Goal: Find specific page/section: Find specific page/section

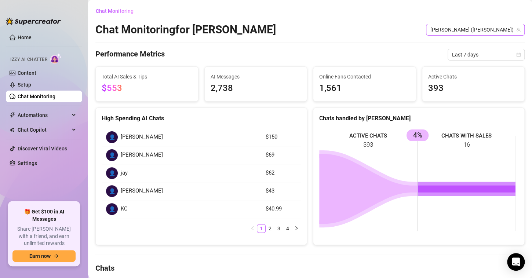
click at [476, 33] on span "[PERSON_NAME] ([PERSON_NAME])" at bounding box center [475, 29] width 90 height 11
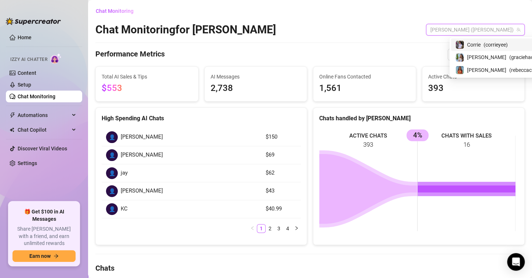
drag, startPoint x: 480, startPoint y: 47, endPoint x: 479, endPoint y: 69, distance: 22.0
click at [481, 47] on div "Corrie ( corrieyee )" at bounding box center [498, 44] width 87 height 9
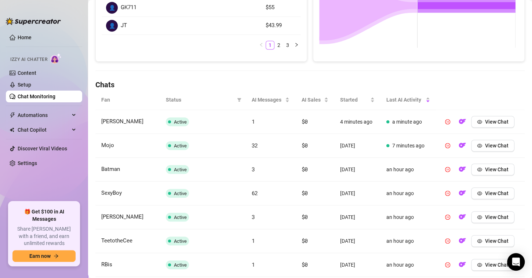
scroll to position [293, 0]
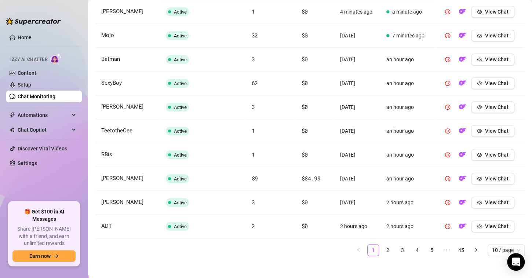
click at [382, 249] on link "2" at bounding box center [387, 250] width 11 height 11
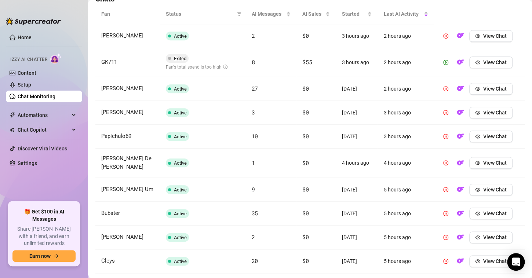
scroll to position [257, 0]
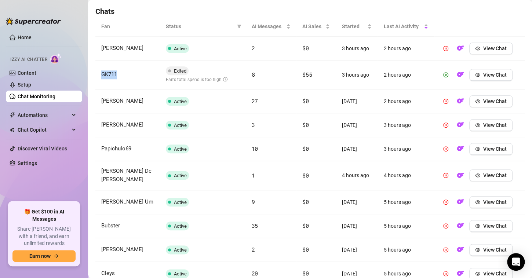
drag, startPoint x: 125, startPoint y: 76, endPoint x: 98, endPoint y: 74, distance: 27.6
click at [98, 74] on td "GK711" at bounding box center [127, 75] width 65 height 29
copy span "GK711"
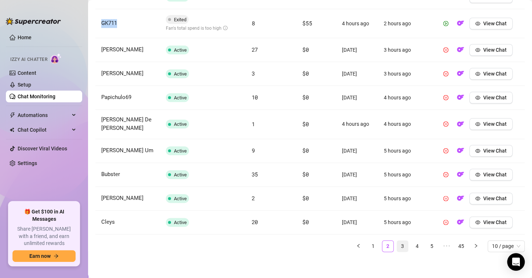
click at [397, 245] on link "3" at bounding box center [402, 246] width 11 height 11
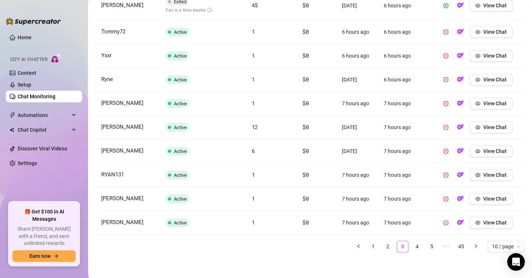
scroll to position [192, 0]
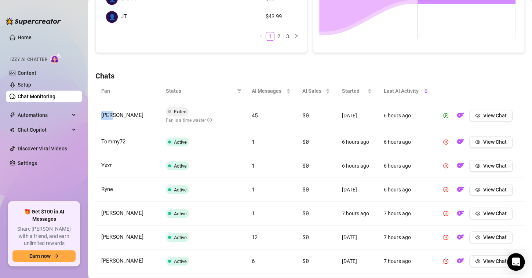
drag, startPoint x: 121, startPoint y: 114, endPoint x: 99, endPoint y: 112, distance: 22.2
click at [99, 112] on td "[PERSON_NAME]" at bounding box center [127, 115] width 65 height 29
click at [490, 113] on span "View Chat" at bounding box center [494, 116] width 23 height 6
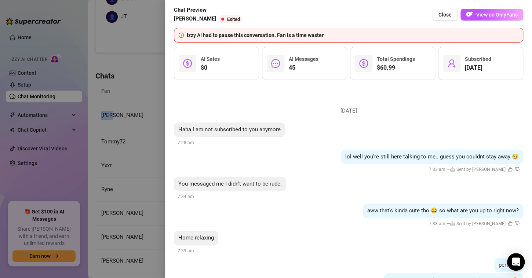
drag, startPoint x: 483, startPoint y: 16, endPoint x: 463, endPoint y: 66, distance: 54.5
click at [483, 15] on span "View on OnlyFans" at bounding box center [496, 15] width 41 height 6
click at [440, 10] on button "Close" at bounding box center [444, 15] width 25 height 12
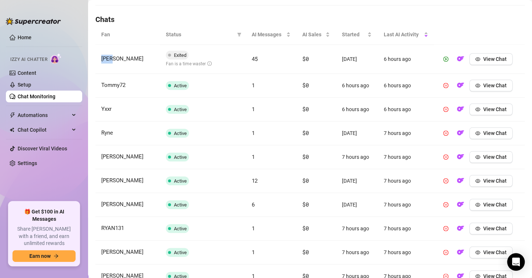
scroll to position [302, 0]
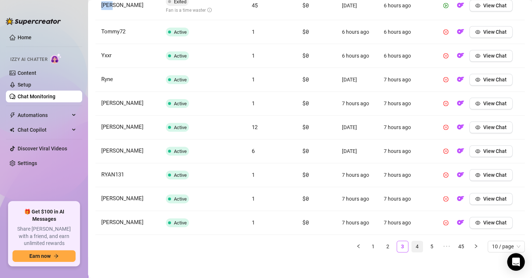
click at [411, 245] on link "4" at bounding box center [416, 246] width 11 height 11
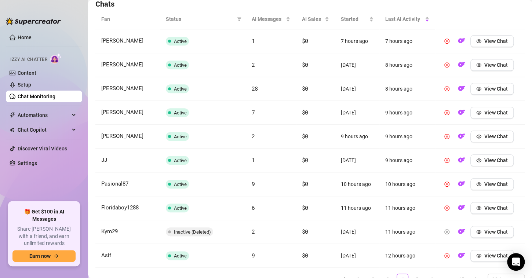
scroll to position [297, 0]
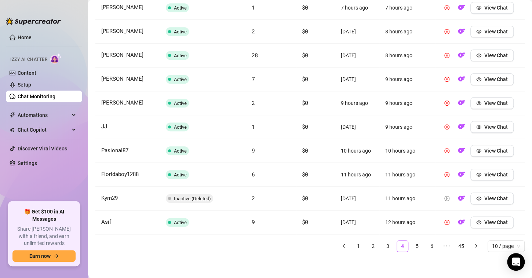
click at [411, 245] on link "5" at bounding box center [416, 246] width 11 height 11
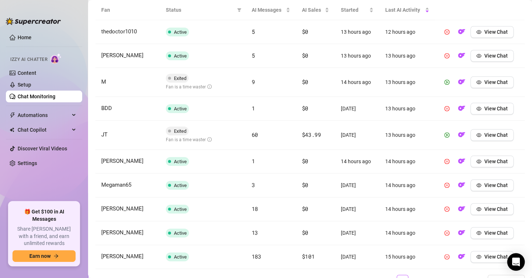
scroll to position [261, 0]
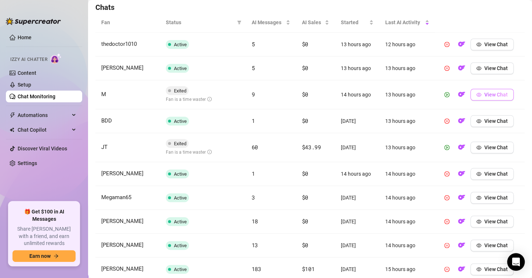
click at [484, 94] on span "View Chat" at bounding box center [495, 95] width 23 height 6
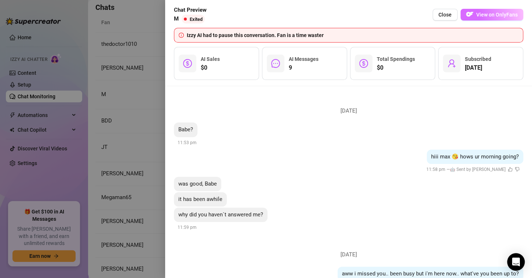
click at [477, 16] on span "View on OnlyFans" at bounding box center [496, 15] width 41 height 6
click at [438, 14] on button "Close" at bounding box center [444, 15] width 25 height 12
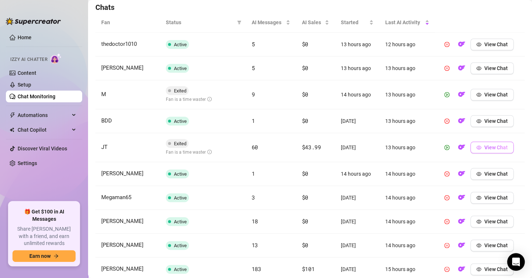
click at [490, 146] on span "View Chat" at bounding box center [495, 147] width 23 height 6
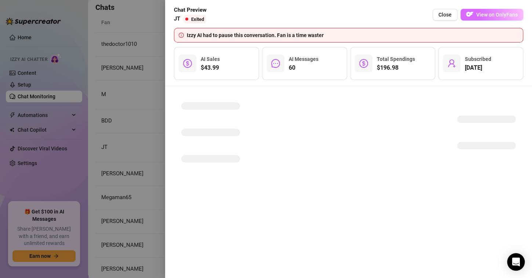
click at [488, 18] on button "View on OnlyFans" at bounding box center [491, 15] width 63 height 12
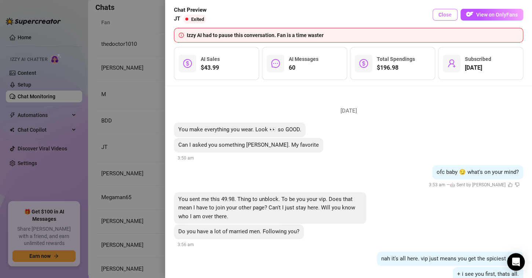
click at [440, 14] on span "Close" at bounding box center [444, 15] width 13 height 6
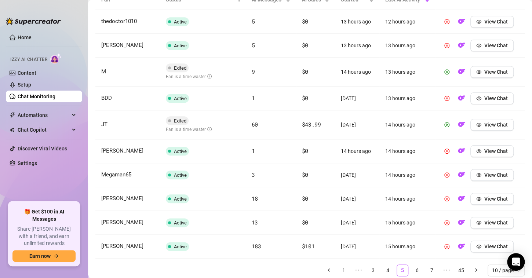
scroll to position [308, 0]
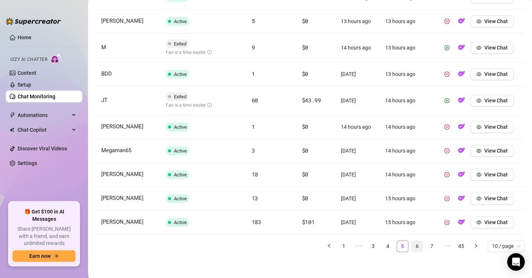
drag, startPoint x: 413, startPoint y: 245, endPoint x: 402, endPoint y: 249, distance: 11.8
click at [413, 245] on link "6" at bounding box center [416, 246] width 11 height 11
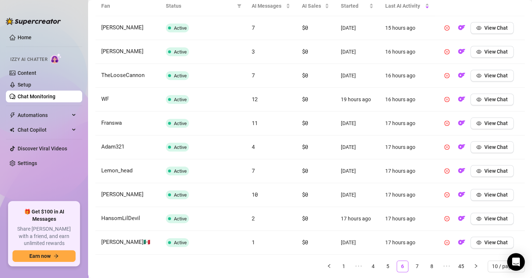
scroll to position [303, 0]
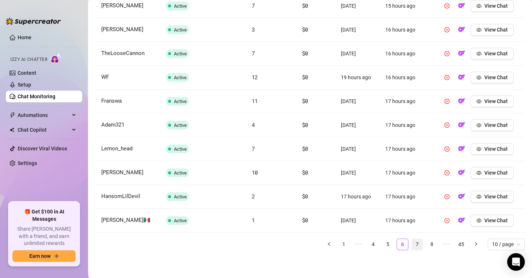
click at [415, 242] on link "7" at bounding box center [416, 244] width 11 height 11
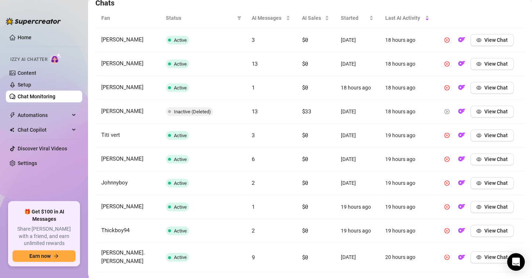
scroll to position [297, 0]
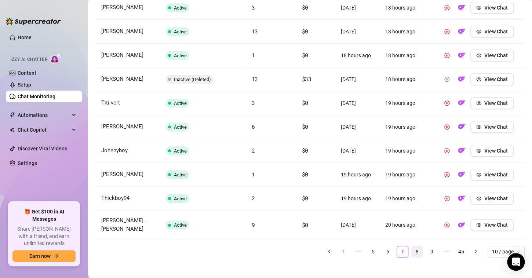
click at [411, 246] on link "8" at bounding box center [416, 251] width 11 height 11
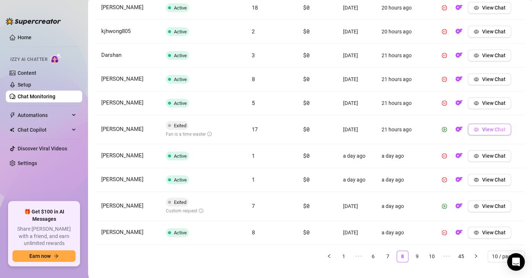
click at [482, 129] on span "View Chat" at bounding box center [492, 130] width 23 height 6
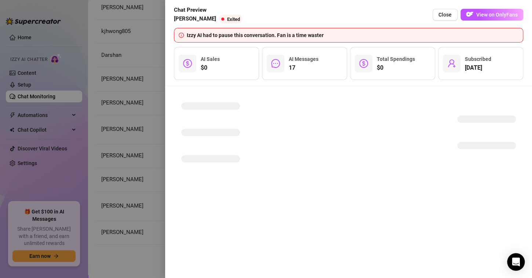
click at [502, 10] on button "View on OnlyFans" at bounding box center [491, 15] width 63 height 12
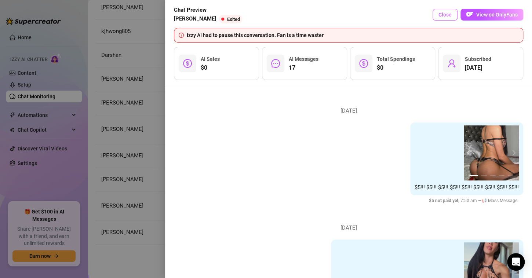
click at [439, 14] on span "Close" at bounding box center [444, 15] width 13 height 6
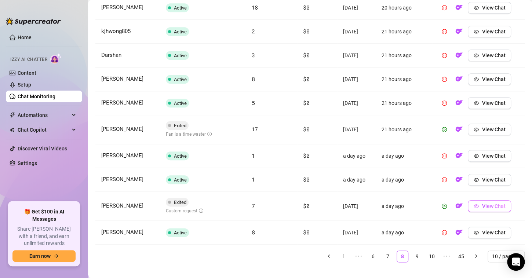
click at [490, 204] on span "View Chat" at bounding box center [492, 206] width 23 height 6
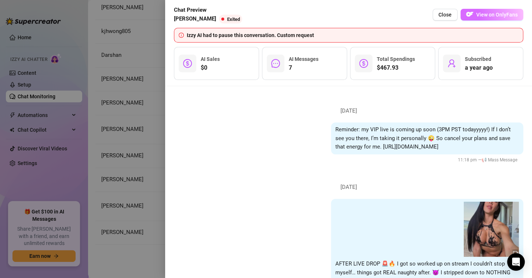
click at [471, 15] on img "button" at bounding box center [469, 14] width 7 height 7
click at [448, 13] on span "Close" at bounding box center [444, 15] width 13 height 6
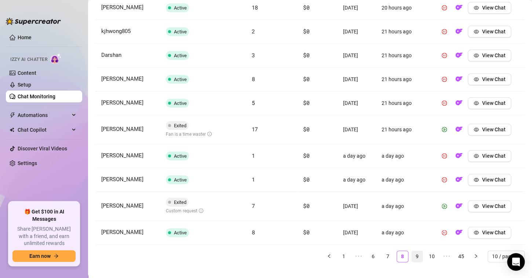
click at [411, 257] on link "9" at bounding box center [416, 256] width 11 height 11
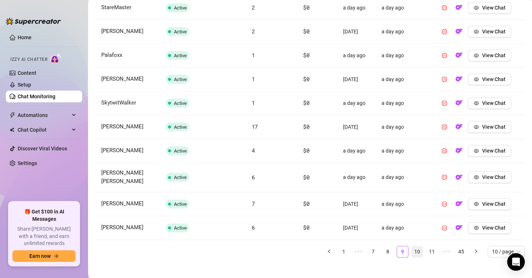
click at [413, 246] on link "10" at bounding box center [416, 251] width 11 height 11
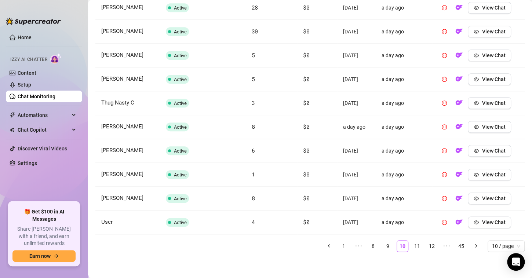
drag, startPoint x: 415, startPoint y: 245, endPoint x: 413, endPoint y: 238, distance: 7.6
click at [415, 245] on link "11" at bounding box center [416, 246] width 11 height 11
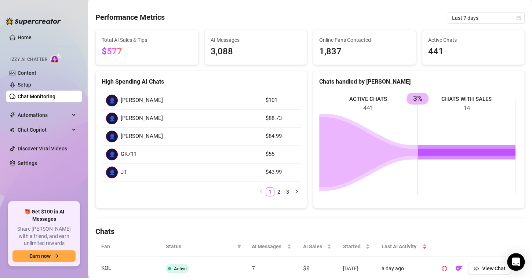
scroll to position [0, 0]
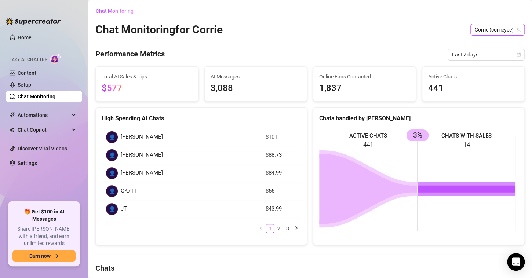
click at [501, 30] on span "Corrie (corrieyee)" at bounding box center [497, 29] width 45 height 11
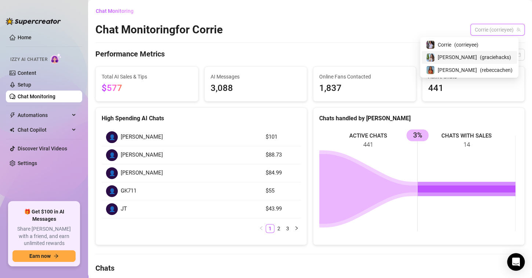
click at [472, 58] on div "[PERSON_NAME] ( graciehacks )" at bounding box center [469, 57] width 87 height 9
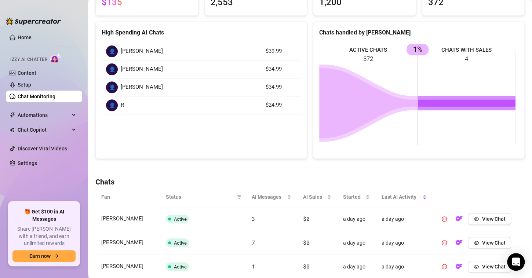
scroll to position [147, 0]
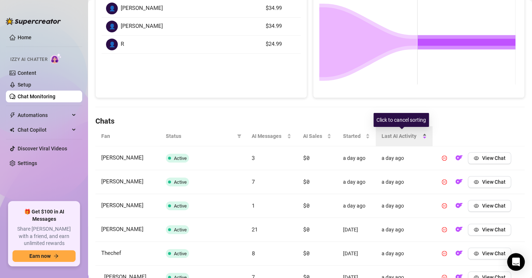
click at [420, 136] on div "Last AI Activity" at bounding box center [403, 136] width 45 height 8
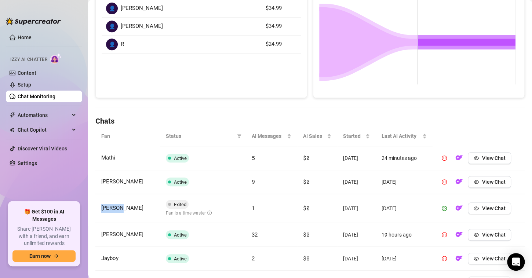
drag, startPoint x: 140, startPoint y: 210, endPoint x: 98, endPoint y: 209, distance: 42.9
click at [98, 210] on td "[PERSON_NAME]" at bounding box center [127, 208] width 65 height 29
copy span "[PERSON_NAME]"
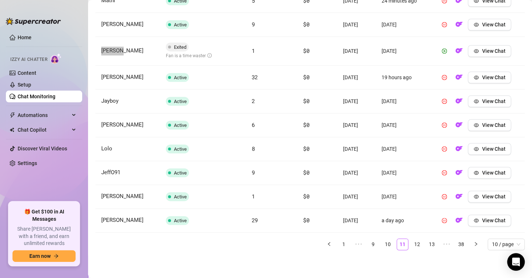
scroll to position [308, 0]
drag, startPoint x: 336, startPoint y: 243, endPoint x: 334, endPoint y: 248, distance: 4.8
click at [338, 244] on link "1" at bounding box center [343, 244] width 11 height 11
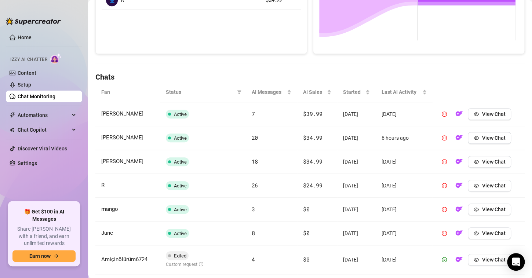
scroll to position [234, 0]
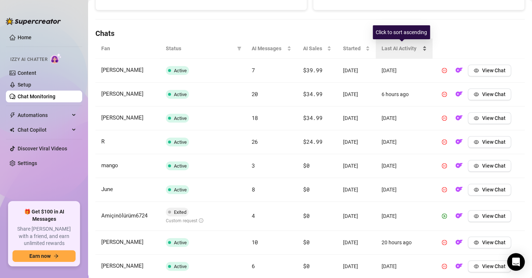
click at [420, 49] on div "Last AI Activity" at bounding box center [403, 48] width 45 height 8
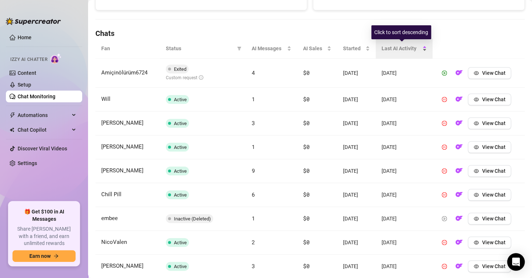
click at [420, 52] on div "Last AI Activity" at bounding box center [403, 48] width 45 height 8
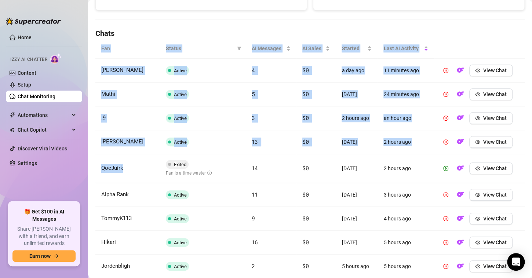
drag, startPoint x: 134, startPoint y: 168, endPoint x: 94, endPoint y: 169, distance: 40.3
click at [94, 169] on main "Chat Monitoring Chat Monitoring for [PERSON_NAME] (graciehacks) Performance Met…" at bounding box center [310, 57] width 444 height 582
click at [136, 163] on td "QoeJuirk" at bounding box center [127, 168] width 65 height 29
click at [139, 169] on td "QoeJuirk" at bounding box center [127, 168] width 65 height 29
click at [140, 172] on td "QoeJuirk" at bounding box center [127, 168] width 65 height 29
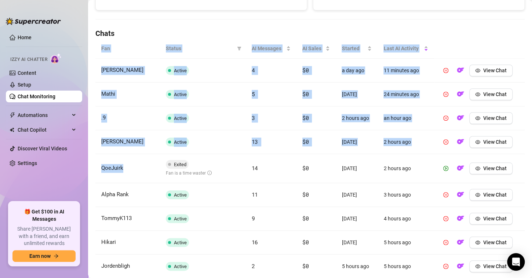
click at [138, 160] on td "QoeJuirk" at bounding box center [127, 168] width 65 height 29
click at [135, 148] on td "[PERSON_NAME]" at bounding box center [127, 142] width 65 height 24
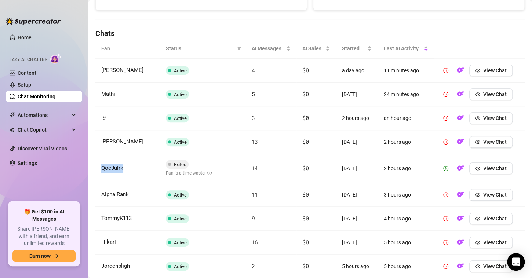
drag, startPoint x: 129, startPoint y: 167, endPoint x: 99, endPoint y: 168, distance: 30.5
click at [99, 168] on td "QoeJuirk" at bounding box center [127, 168] width 65 height 29
copy span "QoeJuirk"
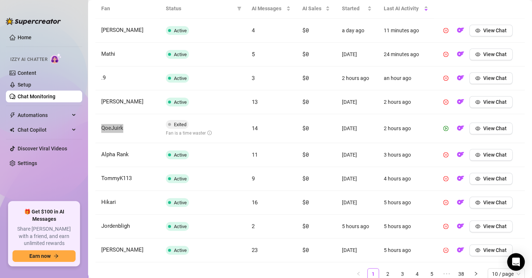
scroll to position [302, 0]
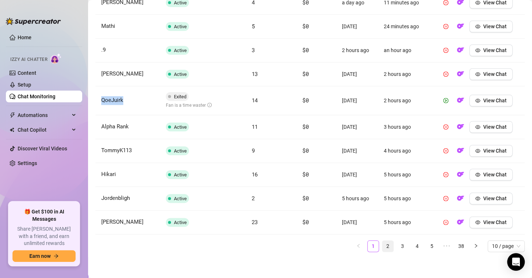
click at [382, 243] on link "2" at bounding box center [387, 246] width 11 height 11
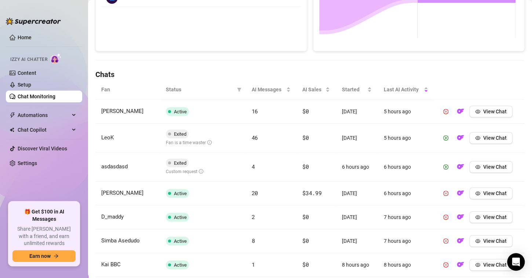
scroll to position [192, 0]
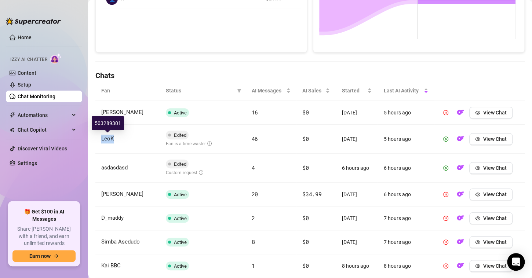
drag, startPoint x: 128, startPoint y: 136, endPoint x: 100, endPoint y: 136, distance: 27.9
click at [100, 136] on td "LeoK" at bounding box center [127, 139] width 65 height 29
copy span "LeoK"
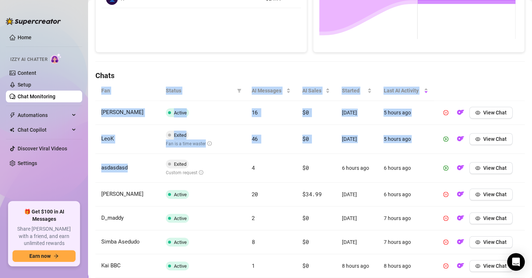
drag, startPoint x: 147, startPoint y: 167, endPoint x: 95, endPoint y: 168, distance: 52.1
click at [95, 168] on td "asdasdasd" at bounding box center [127, 168] width 65 height 29
click at [141, 154] on td "asdasdasd" at bounding box center [127, 168] width 65 height 29
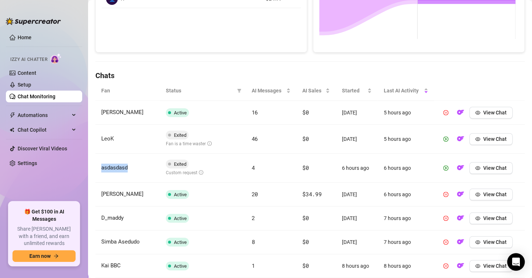
drag, startPoint x: 130, startPoint y: 168, endPoint x: 98, endPoint y: 165, distance: 32.3
click at [98, 165] on td "asdasdasd" at bounding box center [127, 168] width 65 height 29
copy span "asdasdasd"
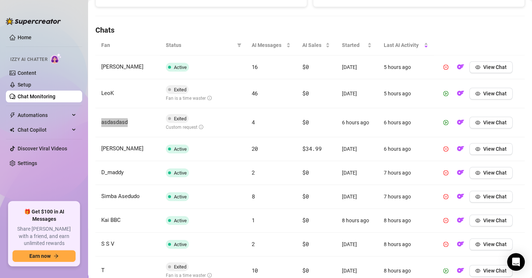
scroll to position [313, 0]
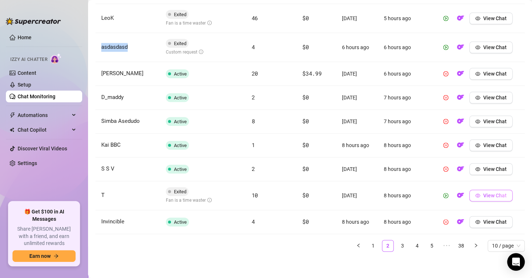
click at [498, 195] on span "View Chat" at bounding box center [494, 196] width 23 height 6
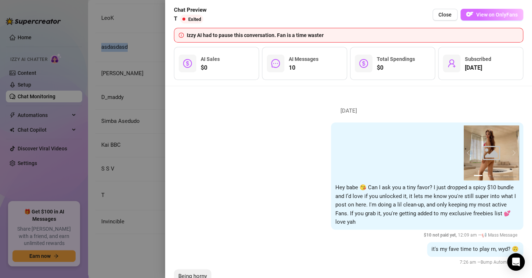
click at [481, 15] on span "View on OnlyFans" at bounding box center [496, 15] width 41 height 6
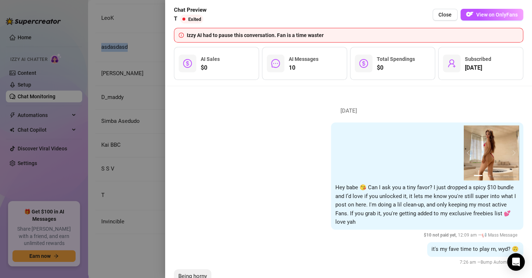
drag, startPoint x: 451, startPoint y: 11, endPoint x: 417, endPoint y: 70, distance: 67.9
click at [452, 11] on button "Close" at bounding box center [444, 15] width 25 height 12
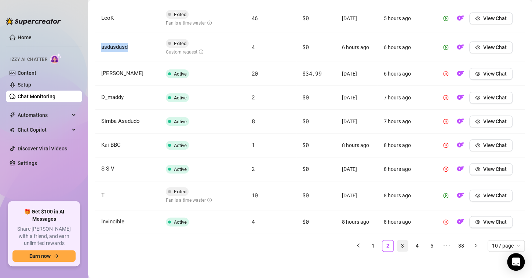
drag, startPoint x: 399, startPoint y: 241, endPoint x: 398, endPoint y: 246, distance: 4.5
click at [399, 241] on link "3" at bounding box center [402, 245] width 11 height 11
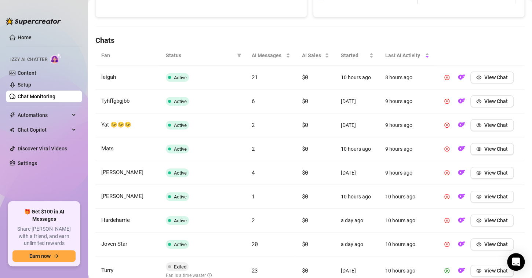
scroll to position [302, 0]
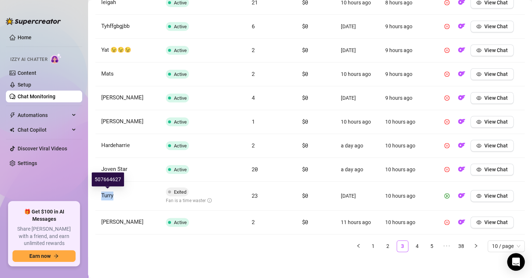
drag, startPoint x: 115, startPoint y: 197, endPoint x: 101, endPoint y: 195, distance: 14.1
click at [101, 195] on td "Turry" at bounding box center [127, 196] width 65 height 29
copy span "Turry"
click at [412, 245] on link "4" at bounding box center [416, 246] width 11 height 11
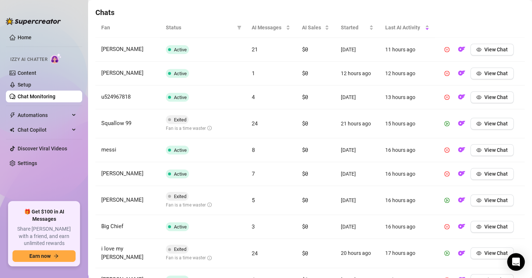
scroll to position [192, 0]
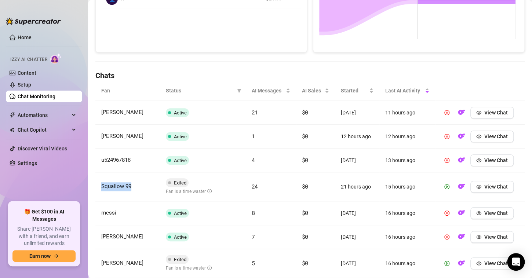
drag, startPoint x: 148, startPoint y: 194, endPoint x: 96, endPoint y: 189, distance: 52.3
click at [96, 189] on td "Squallow 99" at bounding box center [127, 186] width 65 height 29
copy span "Squallow 99"
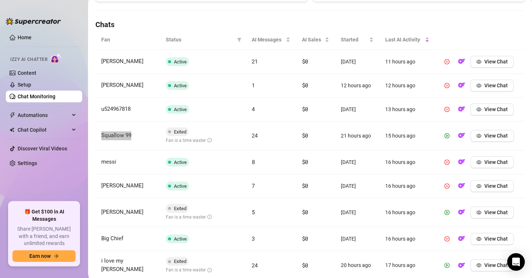
scroll to position [265, 0]
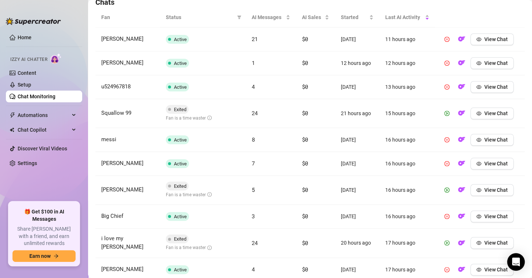
drag, startPoint x: 117, startPoint y: 195, endPoint x: 319, endPoint y: 190, distance: 202.1
click at [117, 195] on td "[PERSON_NAME]" at bounding box center [127, 190] width 65 height 29
click at [484, 193] on span "View Chat" at bounding box center [495, 190] width 23 height 6
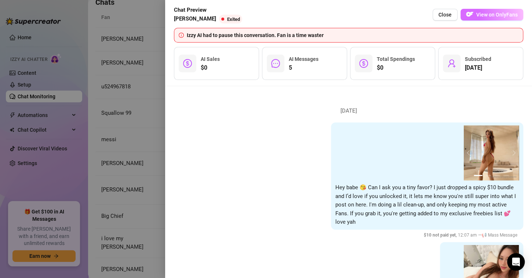
click at [502, 18] on button "View on OnlyFans" at bounding box center [491, 15] width 63 height 12
click at [444, 11] on button "Close" at bounding box center [444, 15] width 25 height 12
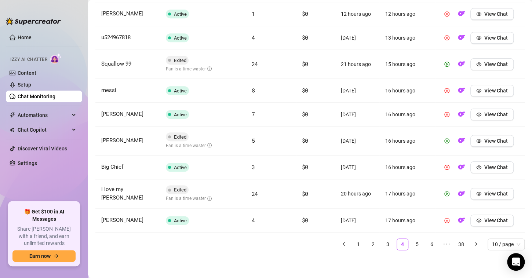
scroll to position [318, 0]
drag, startPoint x: 139, startPoint y: 191, endPoint x: 96, endPoint y: 193, distance: 43.3
click at [96, 193] on td "i love my [PERSON_NAME]" at bounding box center [127, 193] width 65 height 29
copy span "i love my [PERSON_NAME]"
drag, startPoint x: 410, startPoint y: 242, endPoint x: 403, endPoint y: 248, distance: 8.8
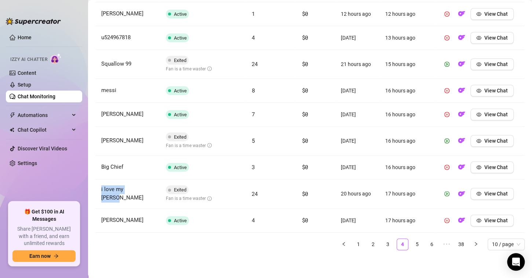
click at [411, 242] on link "5" at bounding box center [416, 244] width 11 height 11
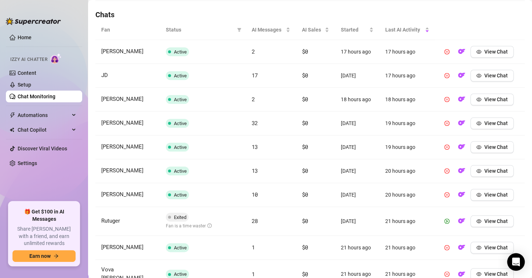
scroll to position [265, 0]
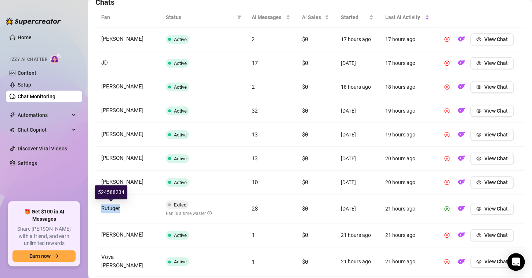
drag, startPoint x: 124, startPoint y: 206, endPoint x: 100, endPoint y: 206, distance: 23.8
click at [100, 206] on td "Rutuger" at bounding box center [127, 208] width 65 height 29
copy span "Rutuger"
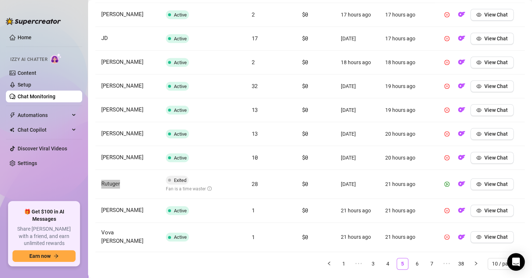
scroll to position [302, 0]
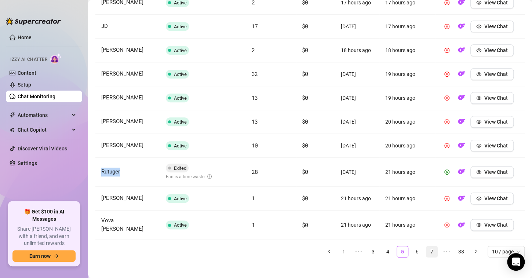
drag, startPoint x: 411, startPoint y: 243, endPoint x: 412, endPoint y: 249, distance: 6.2
click at [411, 246] on link "6" at bounding box center [416, 251] width 11 height 11
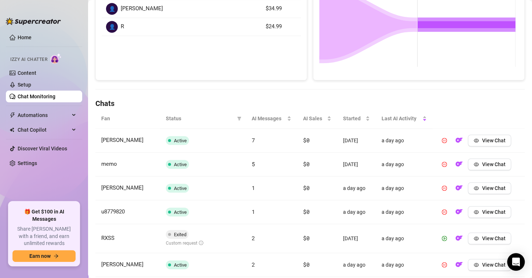
scroll to position [192, 0]
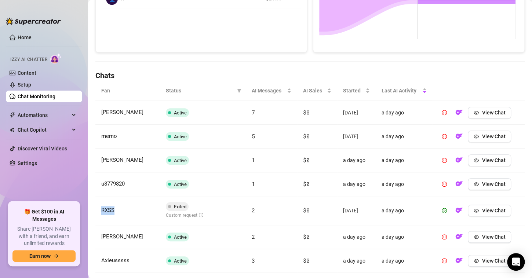
drag, startPoint x: 118, startPoint y: 210, endPoint x: 98, endPoint y: 210, distance: 20.5
click at [98, 210] on td "RXSS" at bounding box center [127, 210] width 65 height 29
copy span "RXSS"
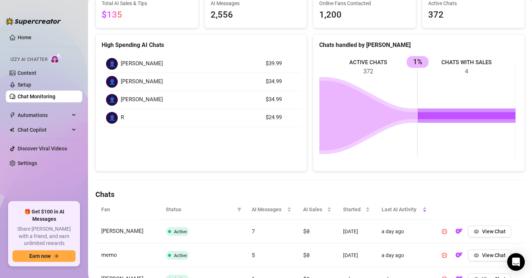
scroll to position [9, 0]
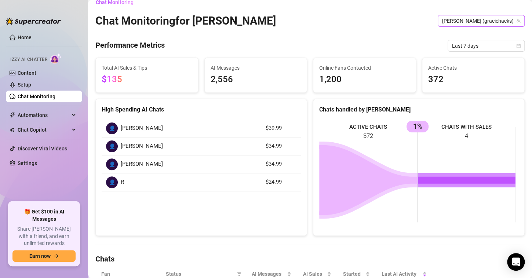
click at [501, 24] on span "[PERSON_NAME] (graciehacks)" at bounding box center [481, 20] width 78 height 11
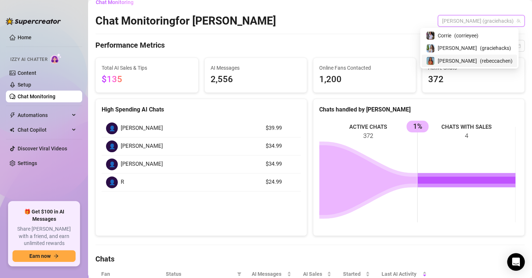
click at [474, 59] on span "[PERSON_NAME]" at bounding box center [456, 61] width 39 height 8
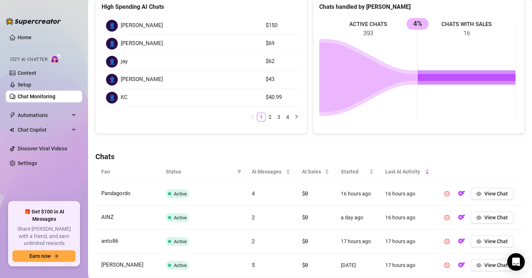
scroll to position [229, 0]
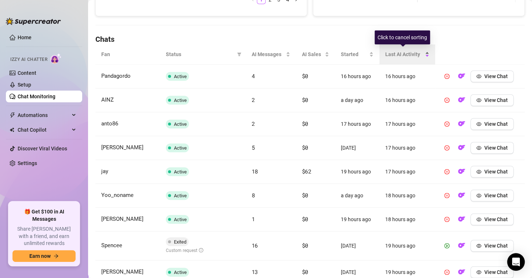
click at [423, 57] on div "Last AI Activity" at bounding box center [407, 54] width 44 height 8
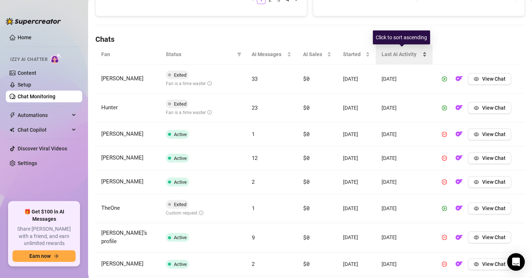
click at [420, 55] on div "Last AI Activity" at bounding box center [403, 54] width 45 height 8
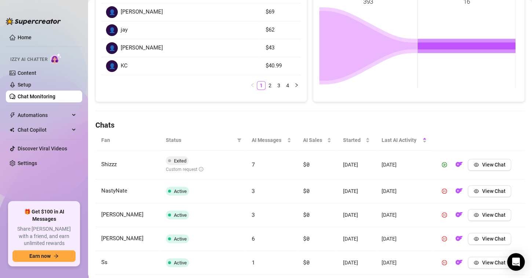
scroll to position [220, 0]
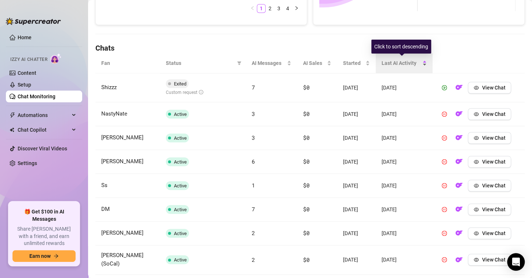
click at [421, 65] on div "Last AI Activity" at bounding box center [403, 63] width 45 height 8
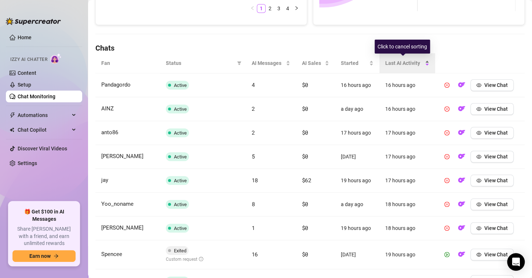
click at [421, 65] on div "Last AI Activity" at bounding box center [407, 63] width 44 height 8
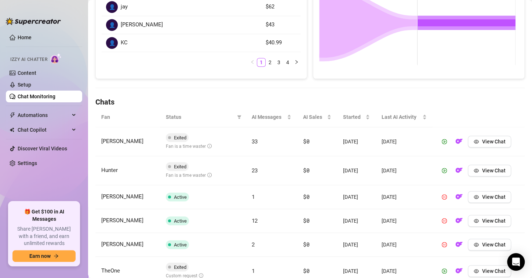
scroll to position [313, 0]
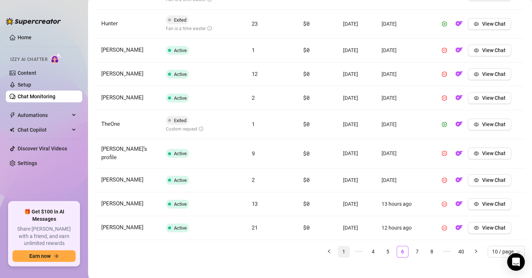
click at [339, 248] on link "1" at bounding box center [343, 251] width 11 height 11
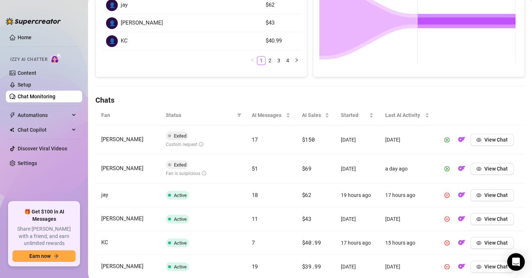
scroll to position [166, 0]
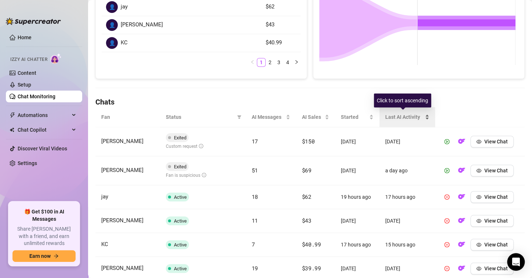
click at [422, 119] on div "Last AI Activity" at bounding box center [407, 117] width 44 height 8
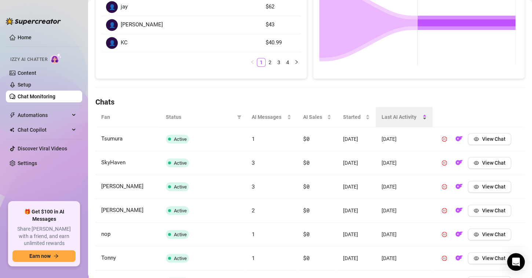
click at [421, 117] on div "Last AI Activity" at bounding box center [403, 117] width 45 height 8
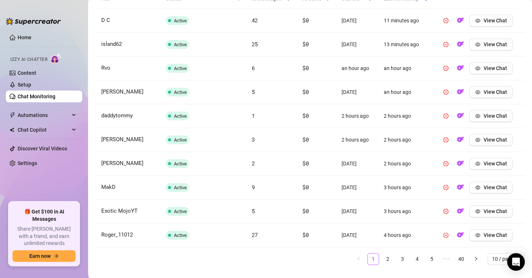
scroll to position [297, 0]
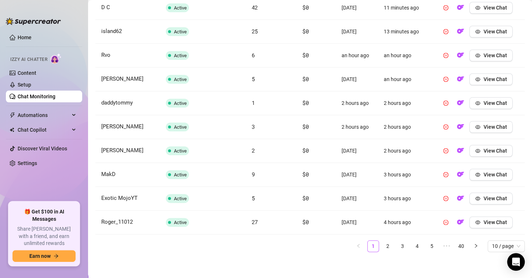
click at [382, 243] on link "2" at bounding box center [387, 246] width 11 height 11
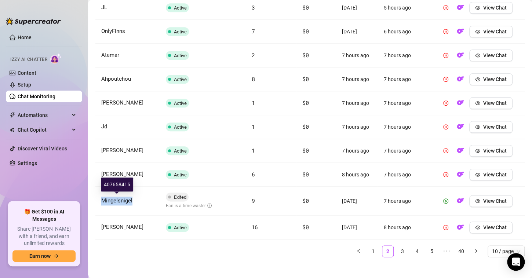
drag, startPoint x: 140, startPoint y: 201, endPoint x: 101, endPoint y: 201, distance: 38.9
click at [101, 201] on td "Mingelsnigel" at bounding box center [127, 201] width 65 height 29
drag, startPoint x: 290, startPoint y: 254, endPoint x: 310, endPoint y: 257, distance: 20.3
click at [290, 257] on div "Fan Status AI Messages AI Sales Started Last AI Activity JL Active 3 $0 [DATE] …" at bounding box center [309, 119] width 429 height 287
click at [398, 251] on link "3" at bounding box center [402, 251] width 11 height 11
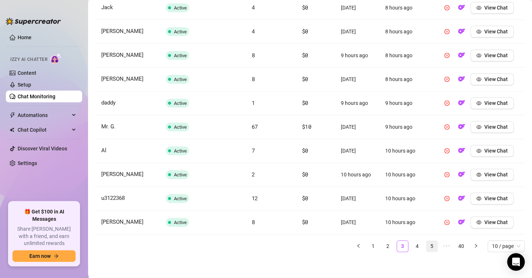
click at [411, 245] on link "4" at bounding box center [416, 246] width 11 height 11
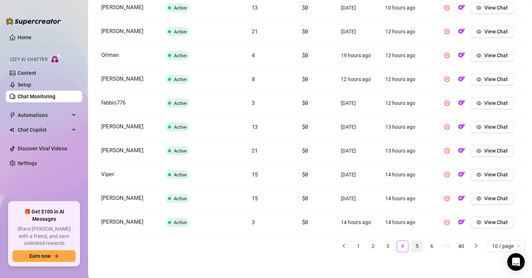
click at [413, 241] on link "5" at bounding box center [416, 246] width 11 height 11
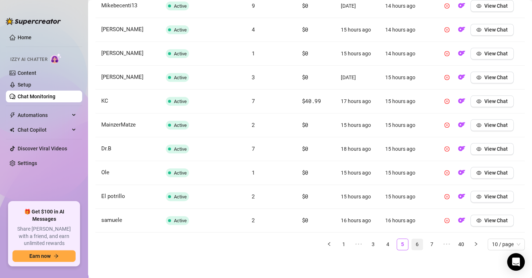
click at [411, 243] on link "6" at bounding box center [416, 244] width 11 height 11
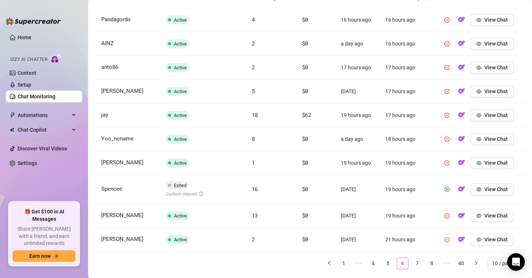
scroll to position [302, 0]
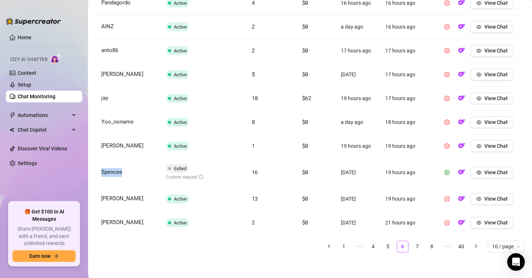
drag, startPoint x: 131, startPoint y: 175, endPoint x: 99, endPoint y: 171, distance: 32.2
click at [99, 171] on td "Spencee" at bounding box center [127, 172] width 65 height 29
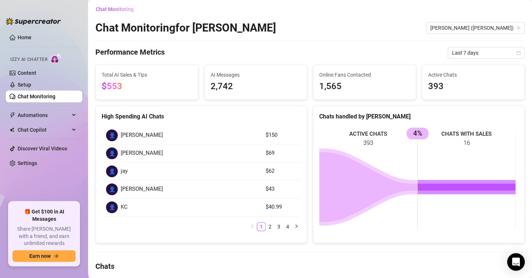
scroll to position [0, 0]
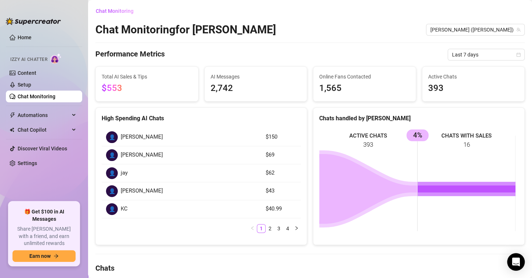
drag, startPoint x: 482, startPoint y: 32, endPoint x: 480, endPoint y: 43, distance: 11.2
click at [482, 31] on span "[PERSON_NAME] ([PERSON_NAME])" at bounding box center [475, 29] width 90 height 11
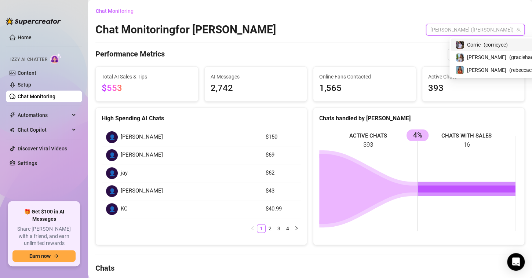
click at [473, 45] on span "Corrie" at bounding box center [474, 45] width 14 height 8
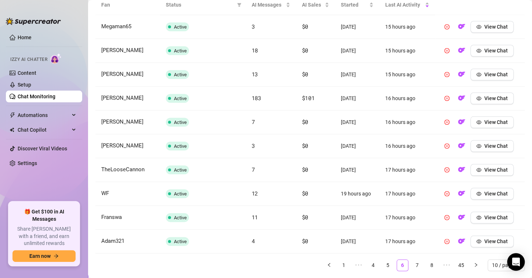
scroll to position [297, 0]
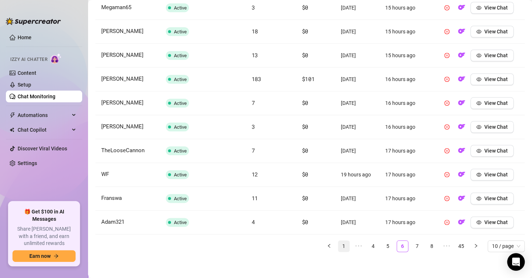
drag, startPoint x: 336, startPoint y: 243, endPoint x: 333, endPoint y: 250, distance: 8.0
click at [338, 243] on link "1" at bounding box center [343, 246] width 11 height 11
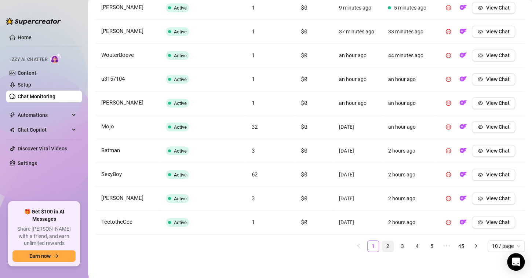
click at [384, 244] on link "2" at bounding box center [387, 246] width 11 height 11
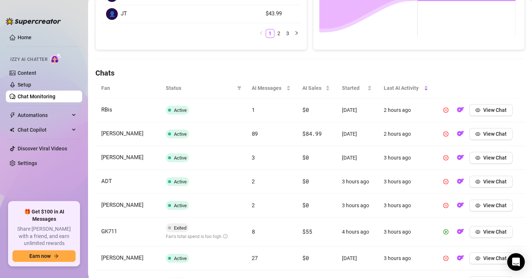
scroll to position [125, 0]
